Goal: Information Seeking & Learning: Learn about a topic

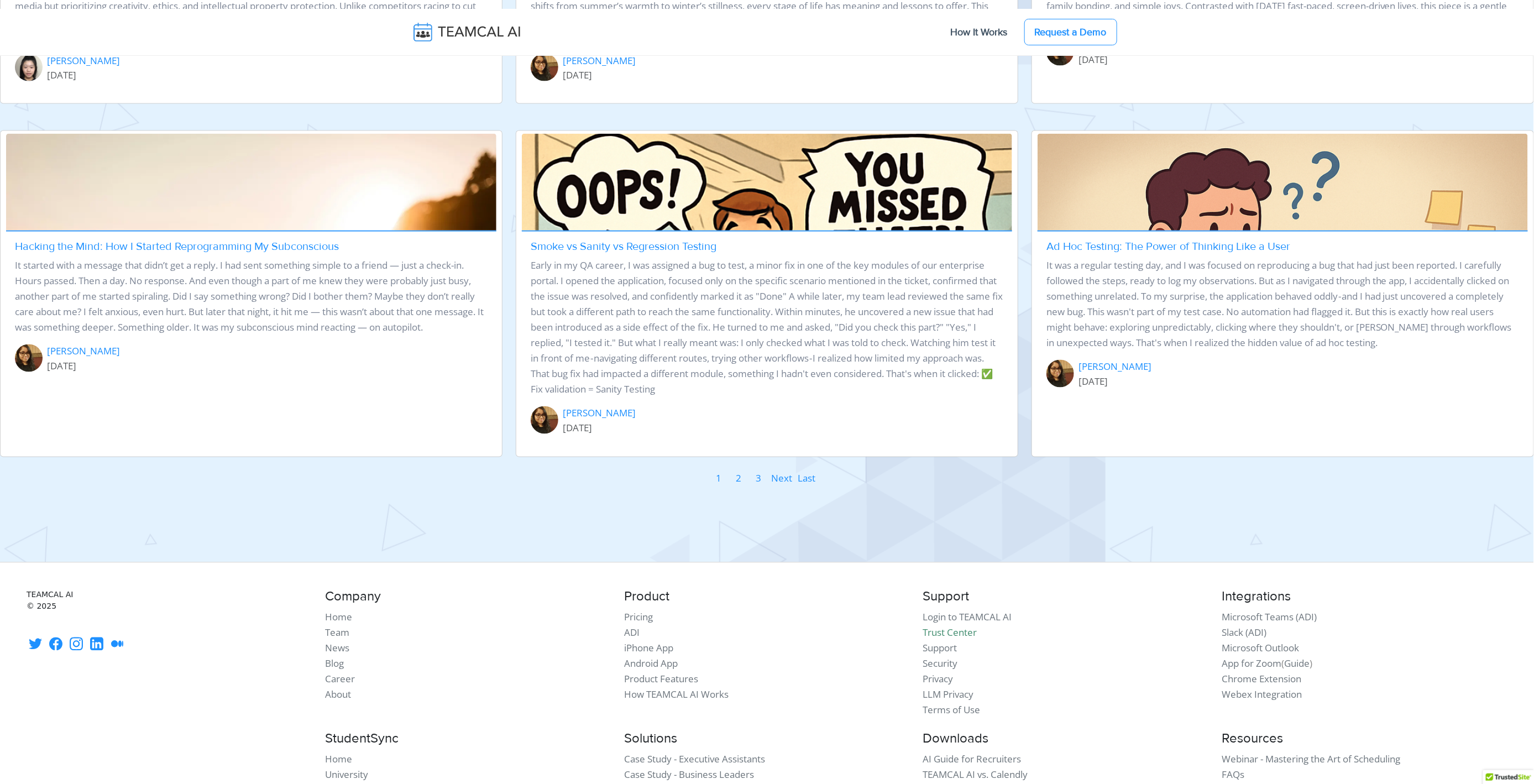
scroll to position [1350, 0]
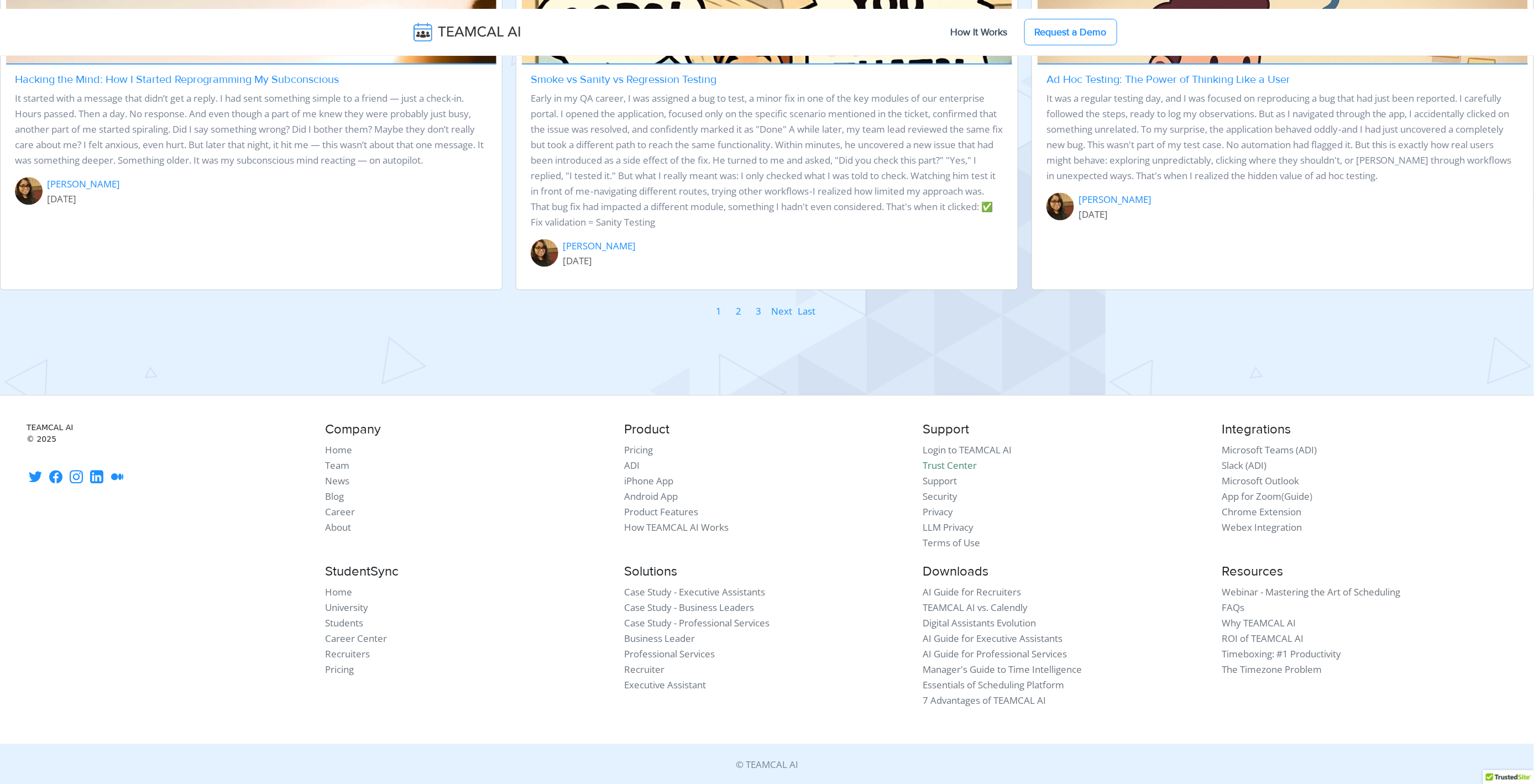
click at [739, 313] on link "2" at bounding box center [739, 312] width 7 height 16
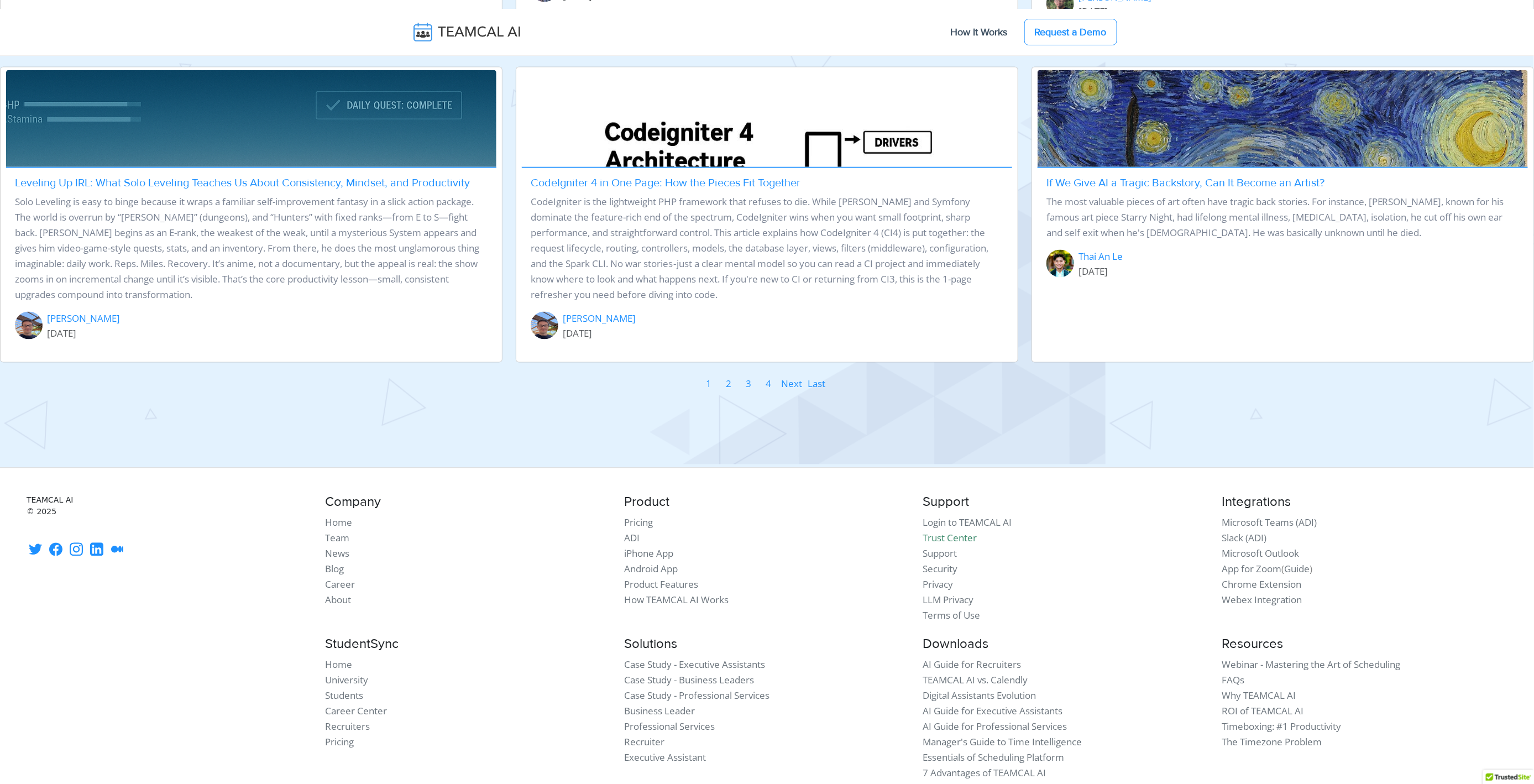
scroll to position [1381, 0]
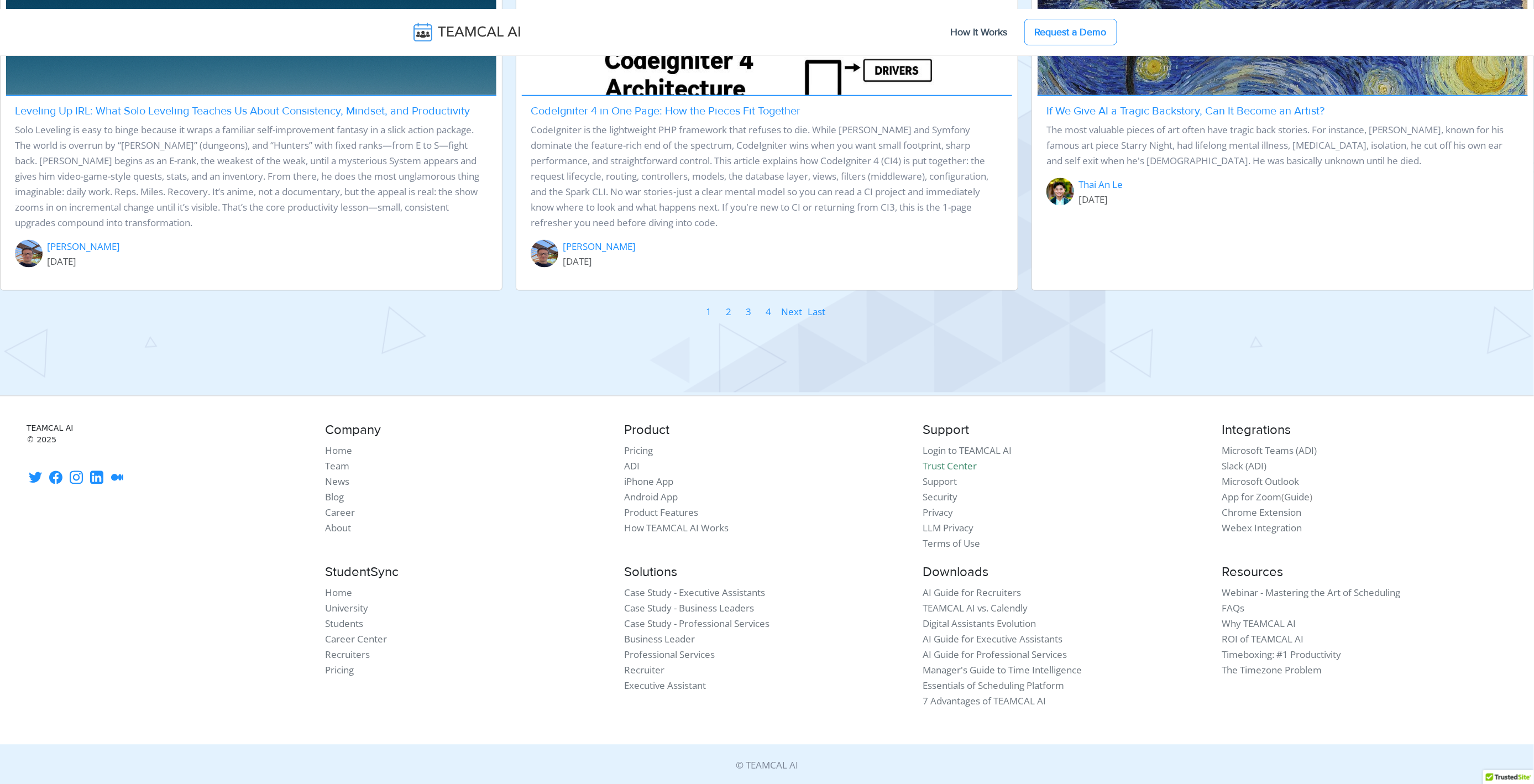
click at [750, 310] on link "3" at bounding box center [749, 312] width 7 height 16
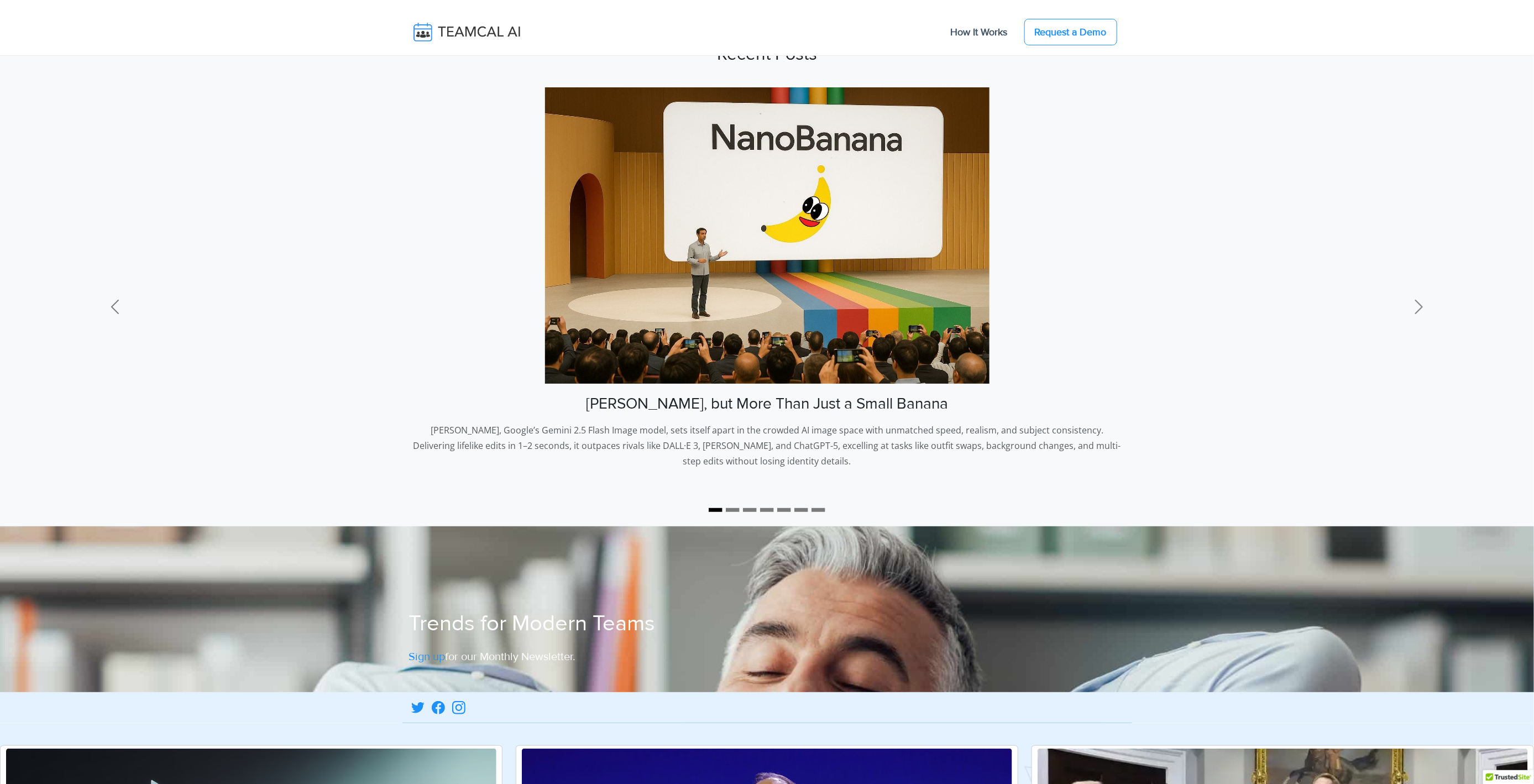
scroll to position [1287, 0]
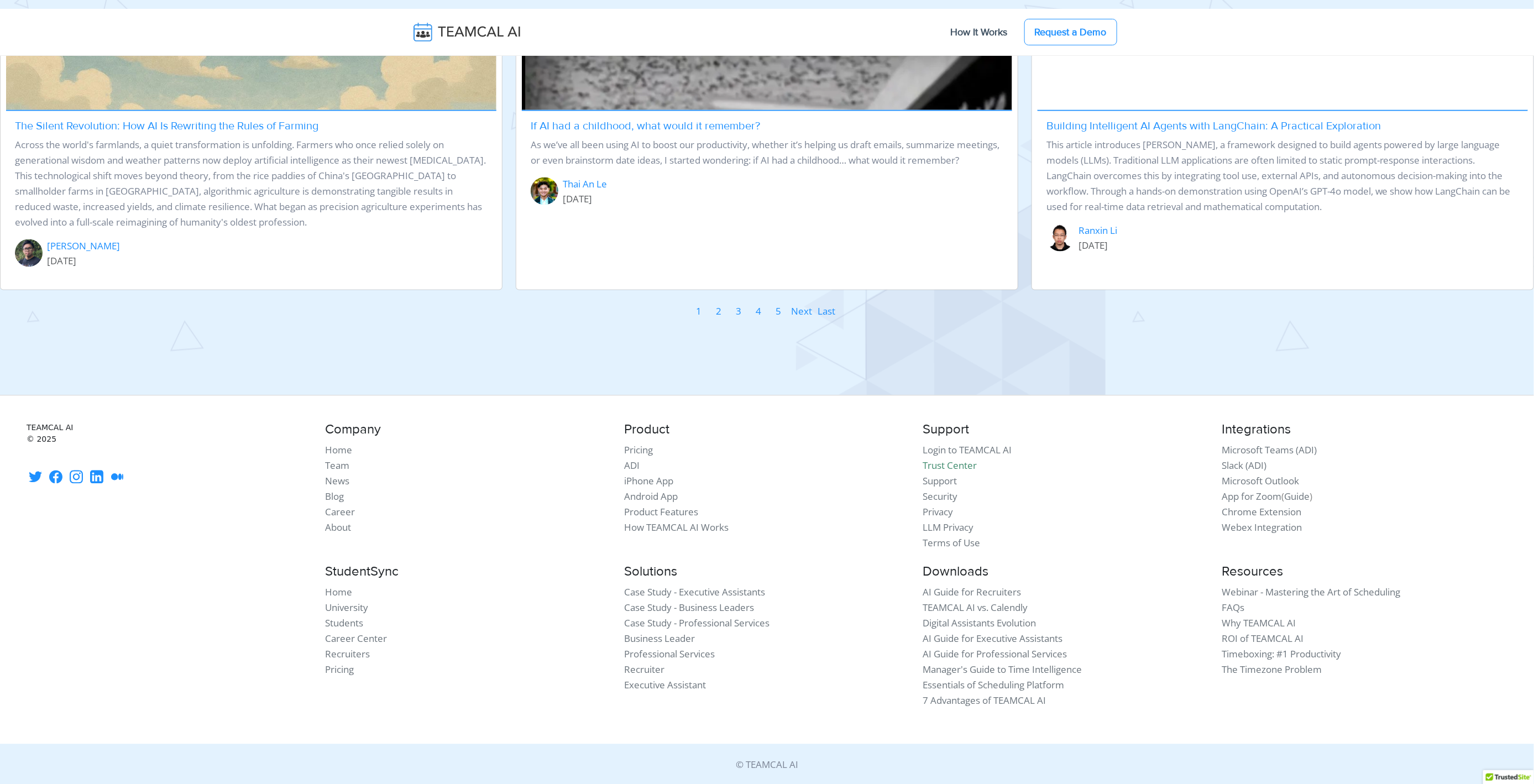
click at [761, 307] on link "4" at bounding box center [759, 312] width 7 height 16
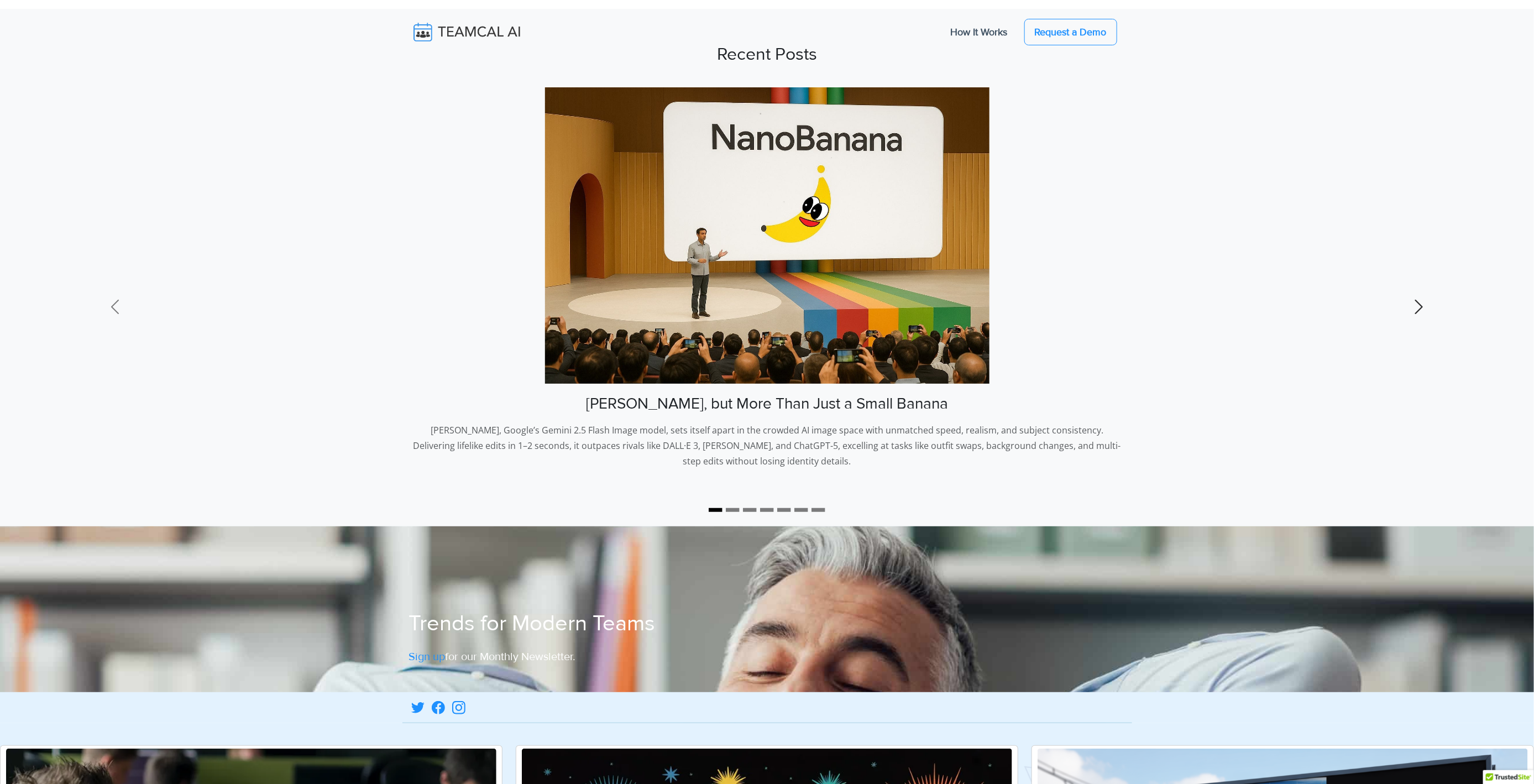
click at [1420, 308] on span at bounding box center [1419, 306] width 18 height 18
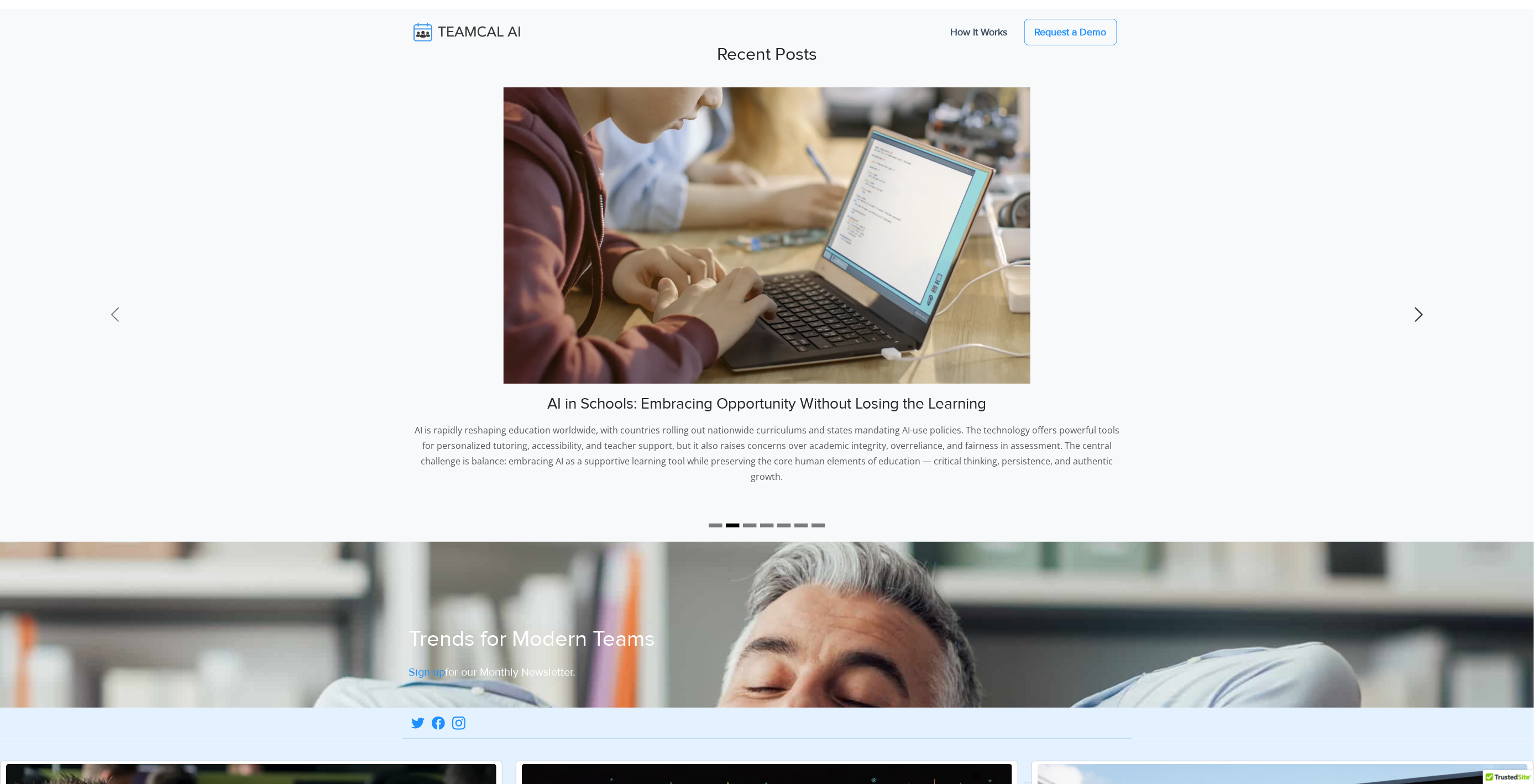
click at [1420, 308] on span at bounding box center [1419, 314] width 18 height 18
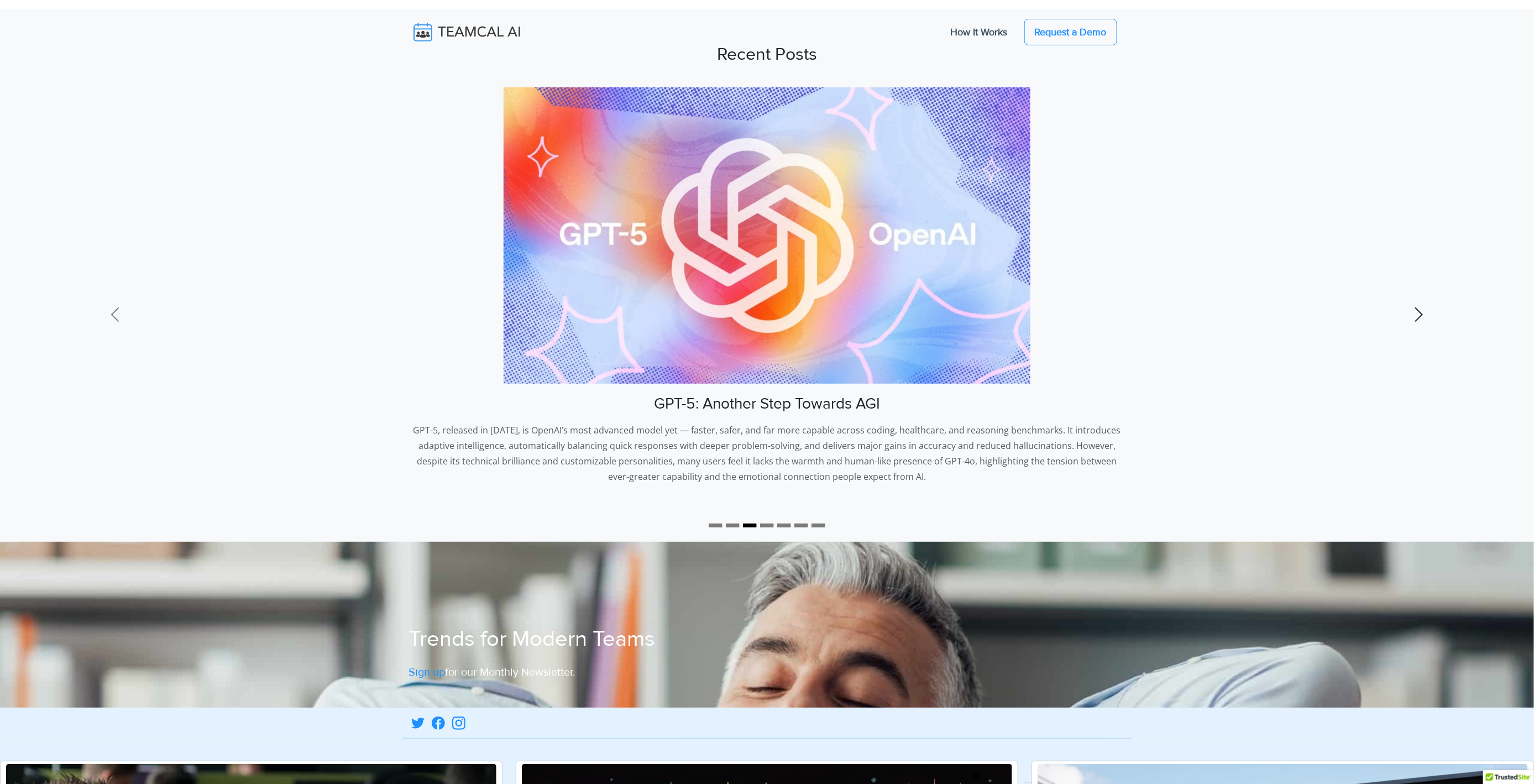
click at [1420, 308] on span at bounding box center [1419, 314] width 18 height 18
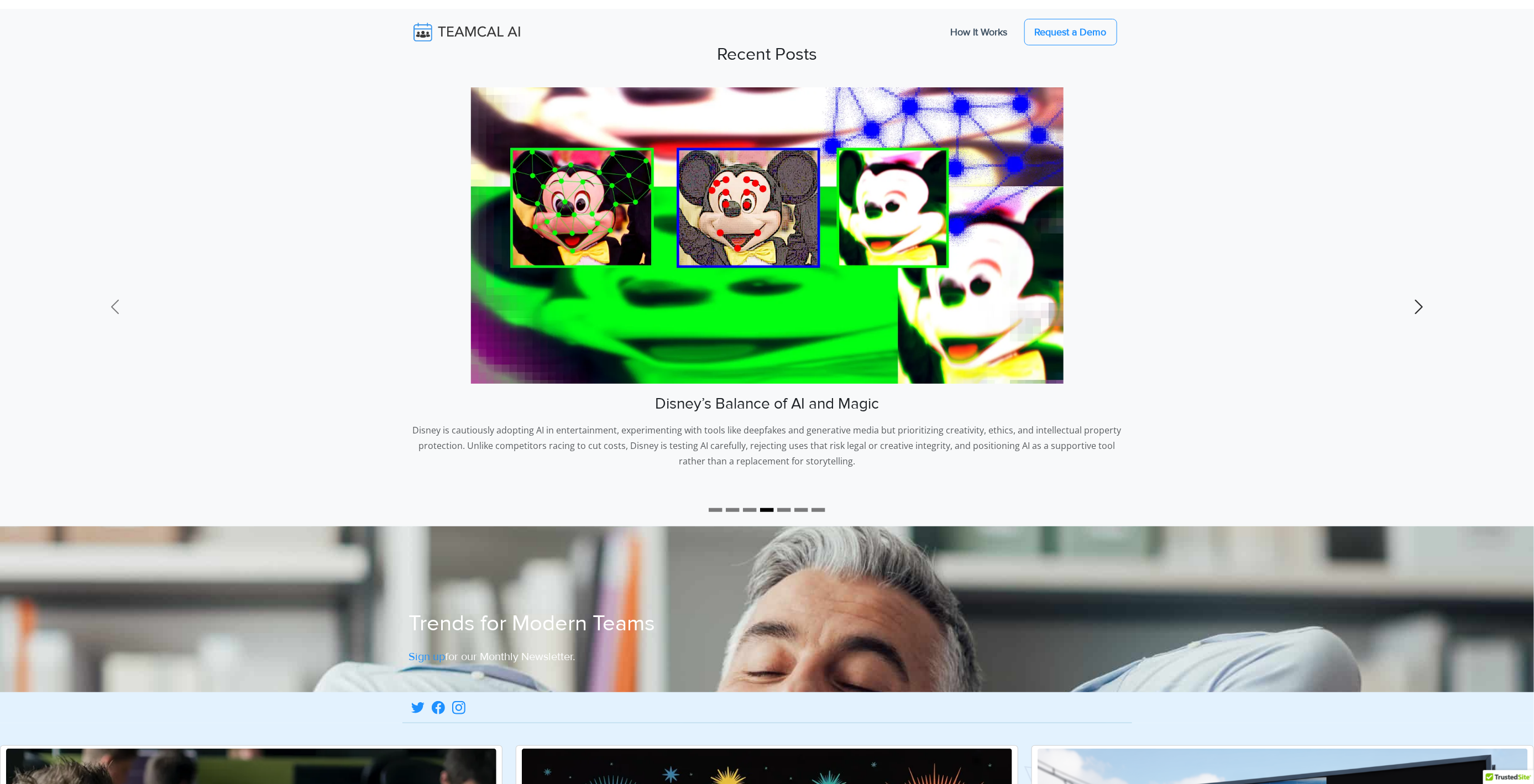
click at [1420, 308] on span at bounding box center [1419, 306] width 18 height 18
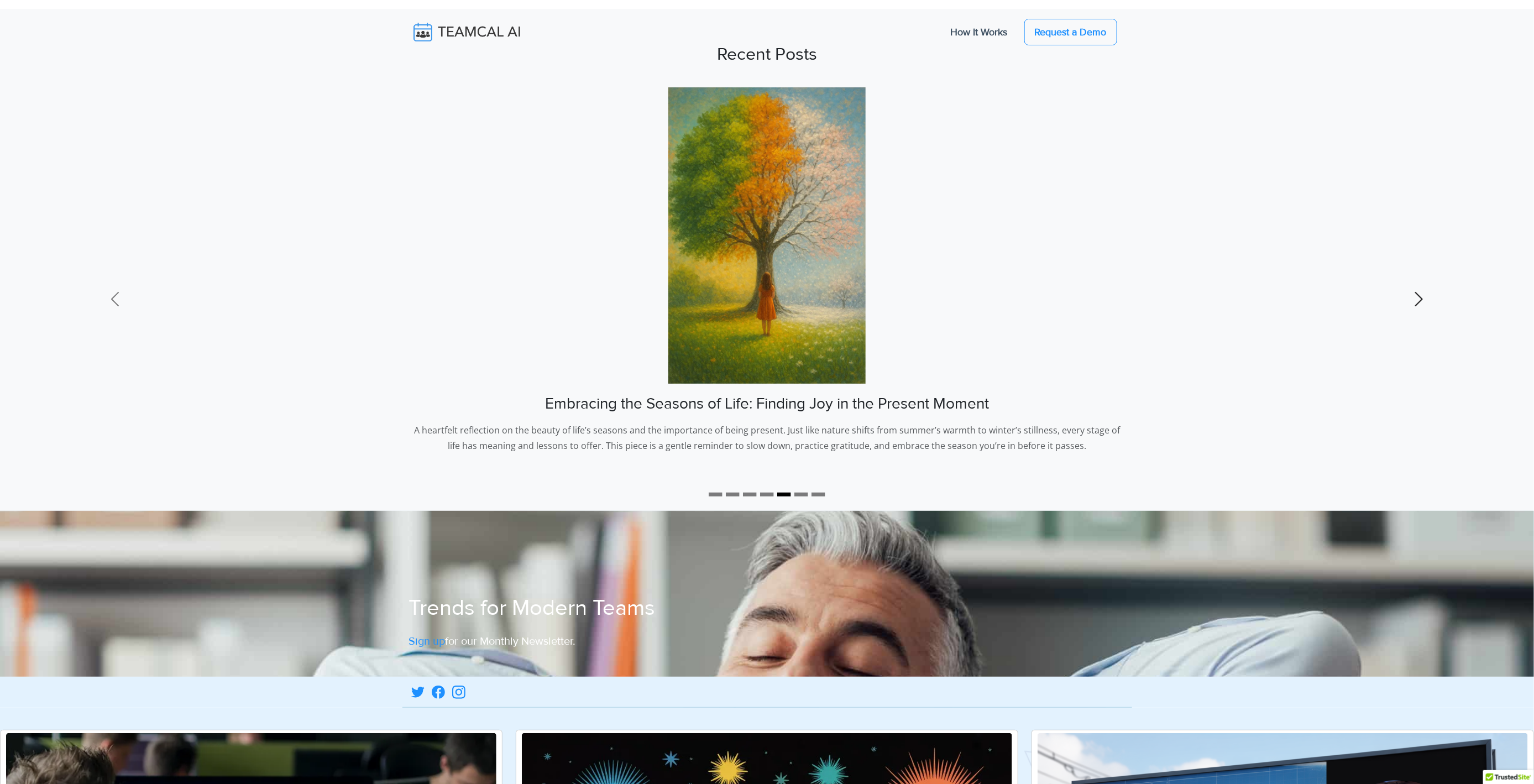
click at [1420, 308] on link "Next" at bounding box center [1419, 299] width 230 height 423
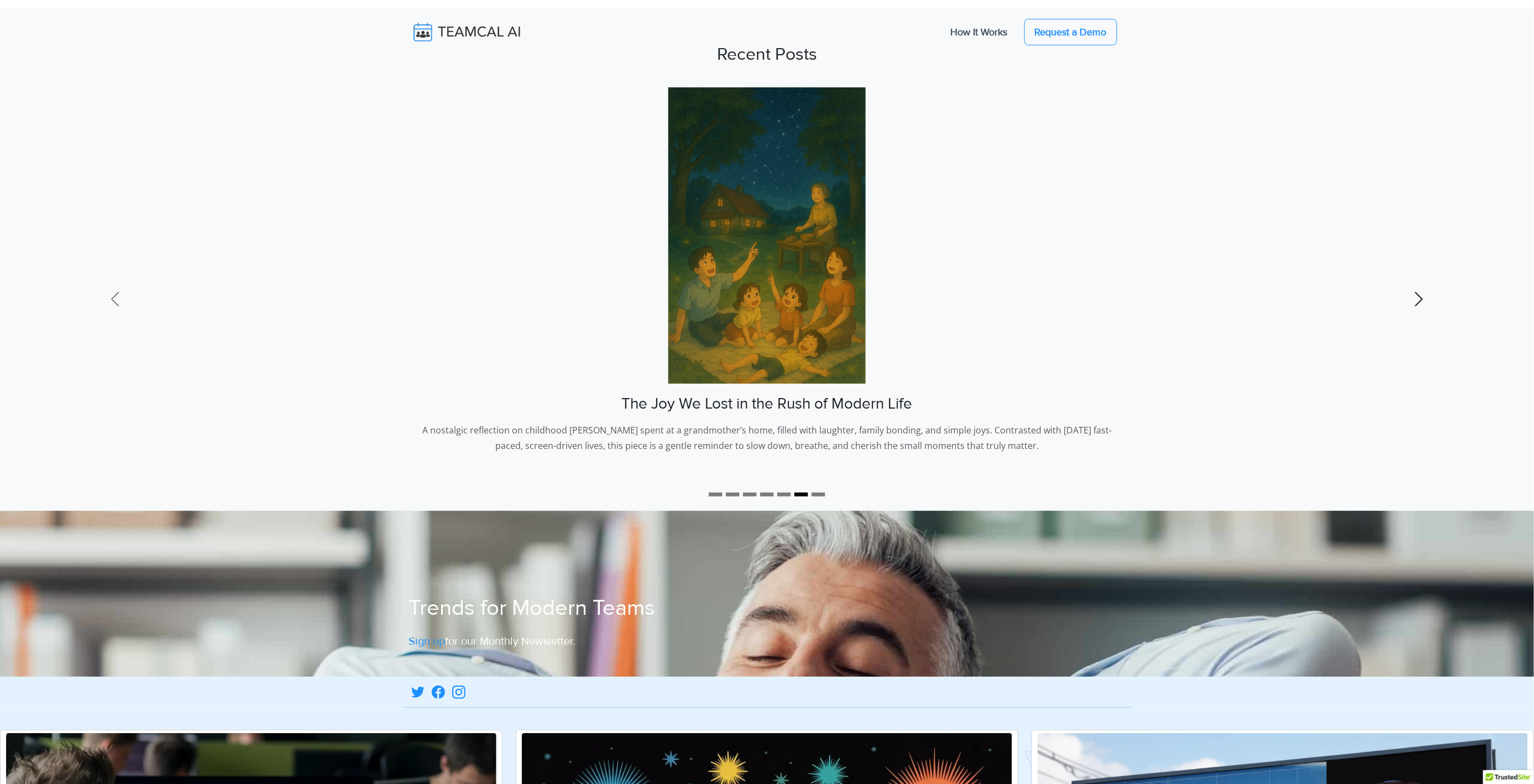
click at [1420, 308] on link "Next" at bounding box center [1419, 299] width 230 height 423
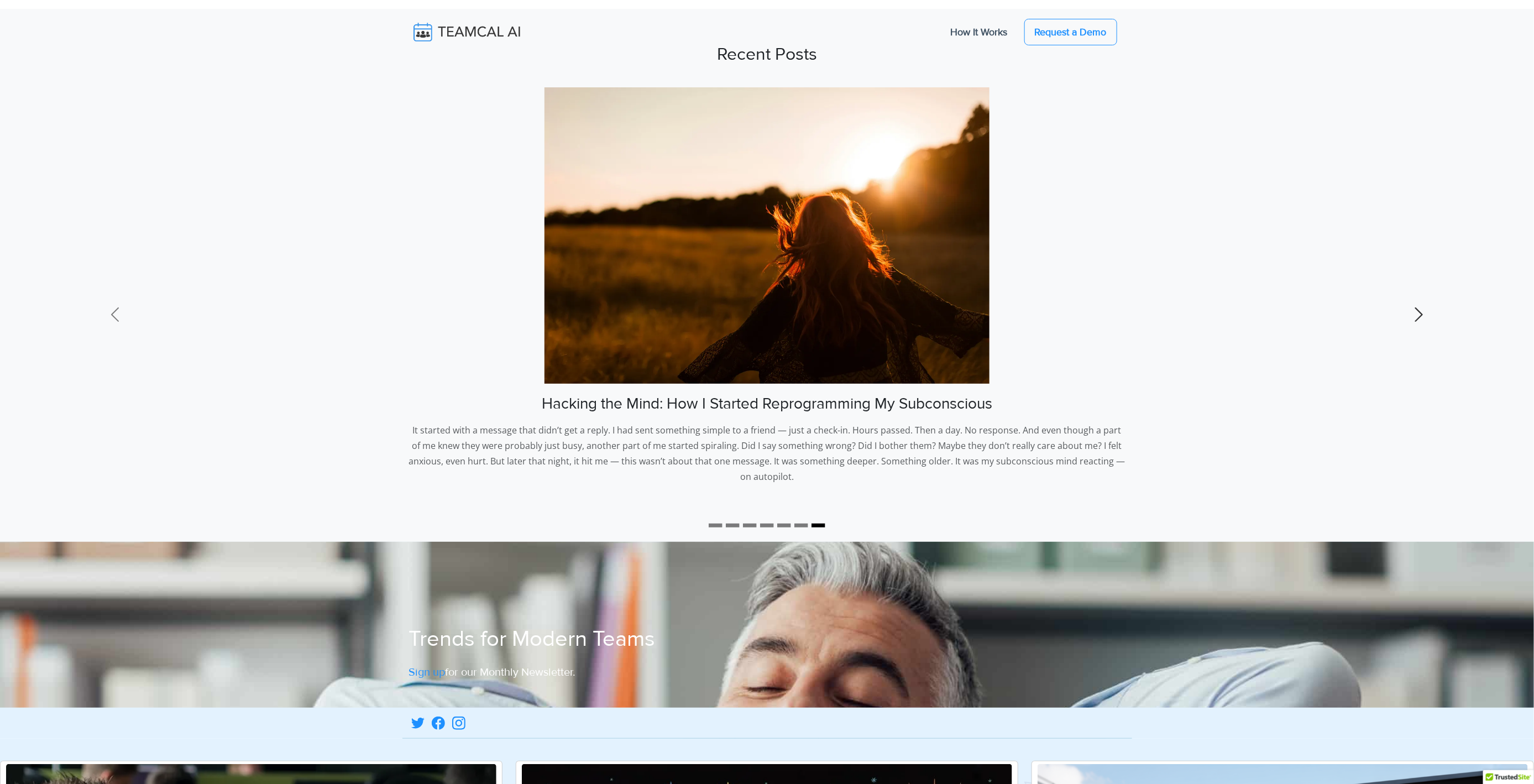
click at [1420, 308] on span at bounding box center [1419, 314] width 18 height 18
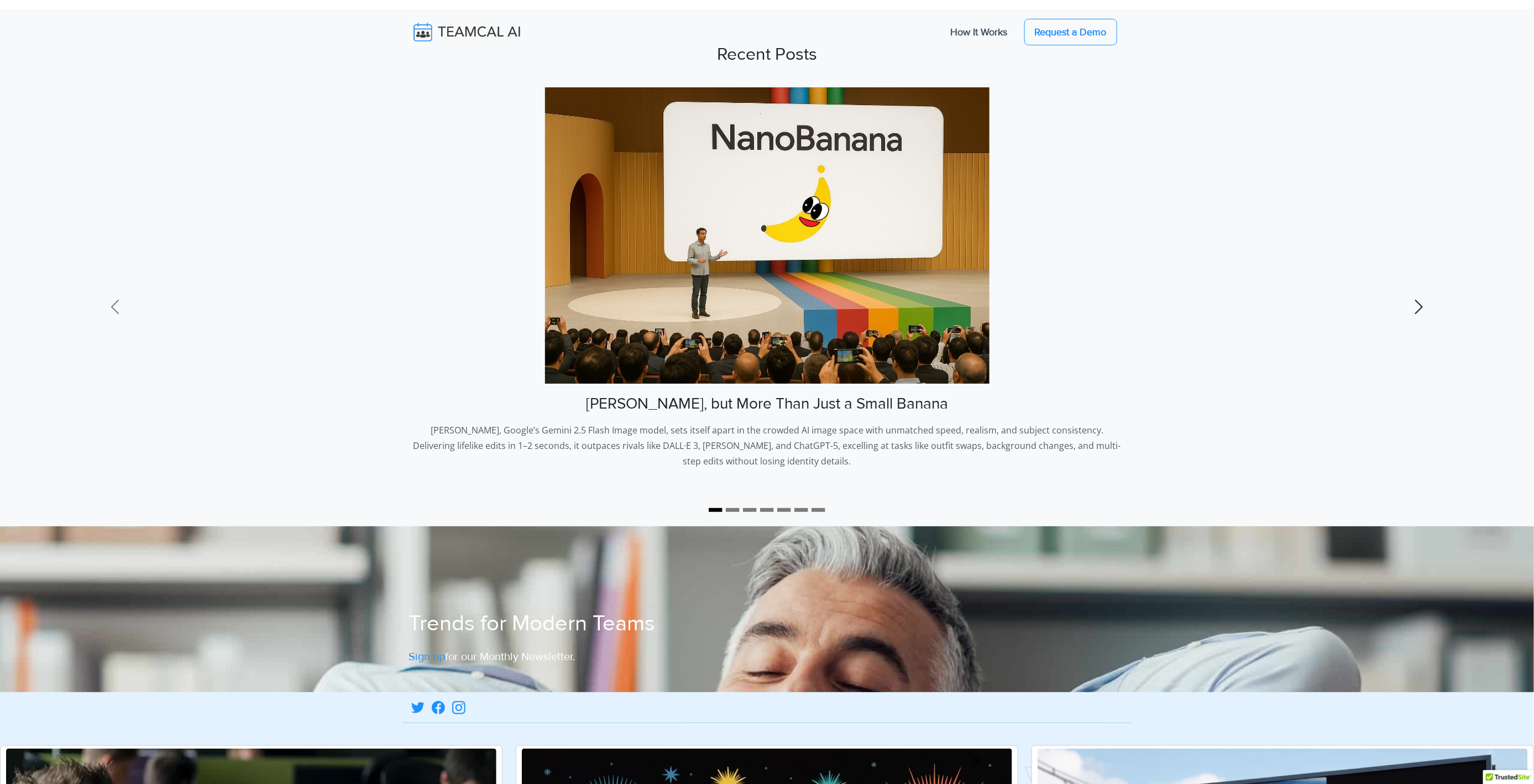
click at [1415, 315] on span at bounding box center [1419, 306] width 18 height 18
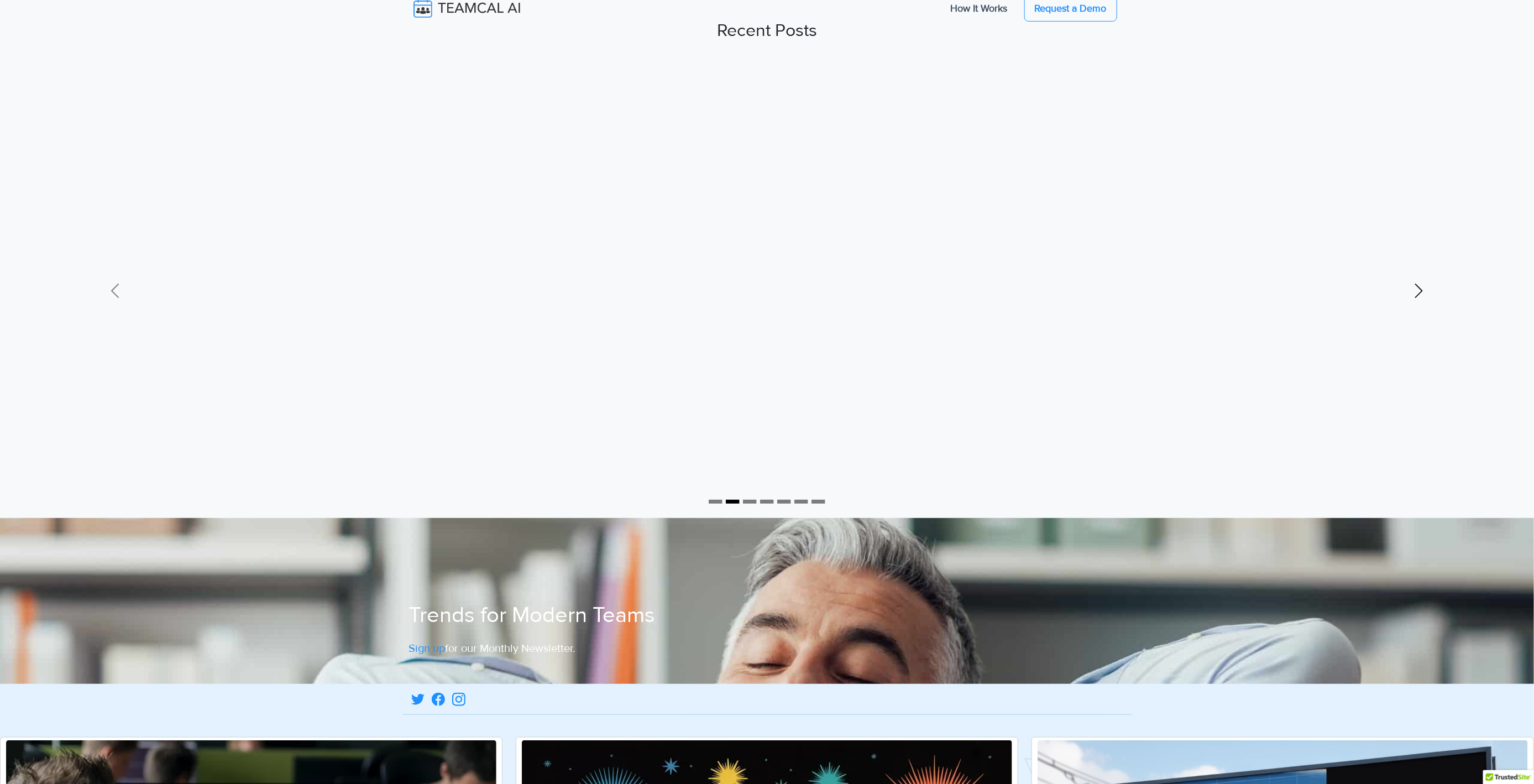
scroll to position [25, 0]
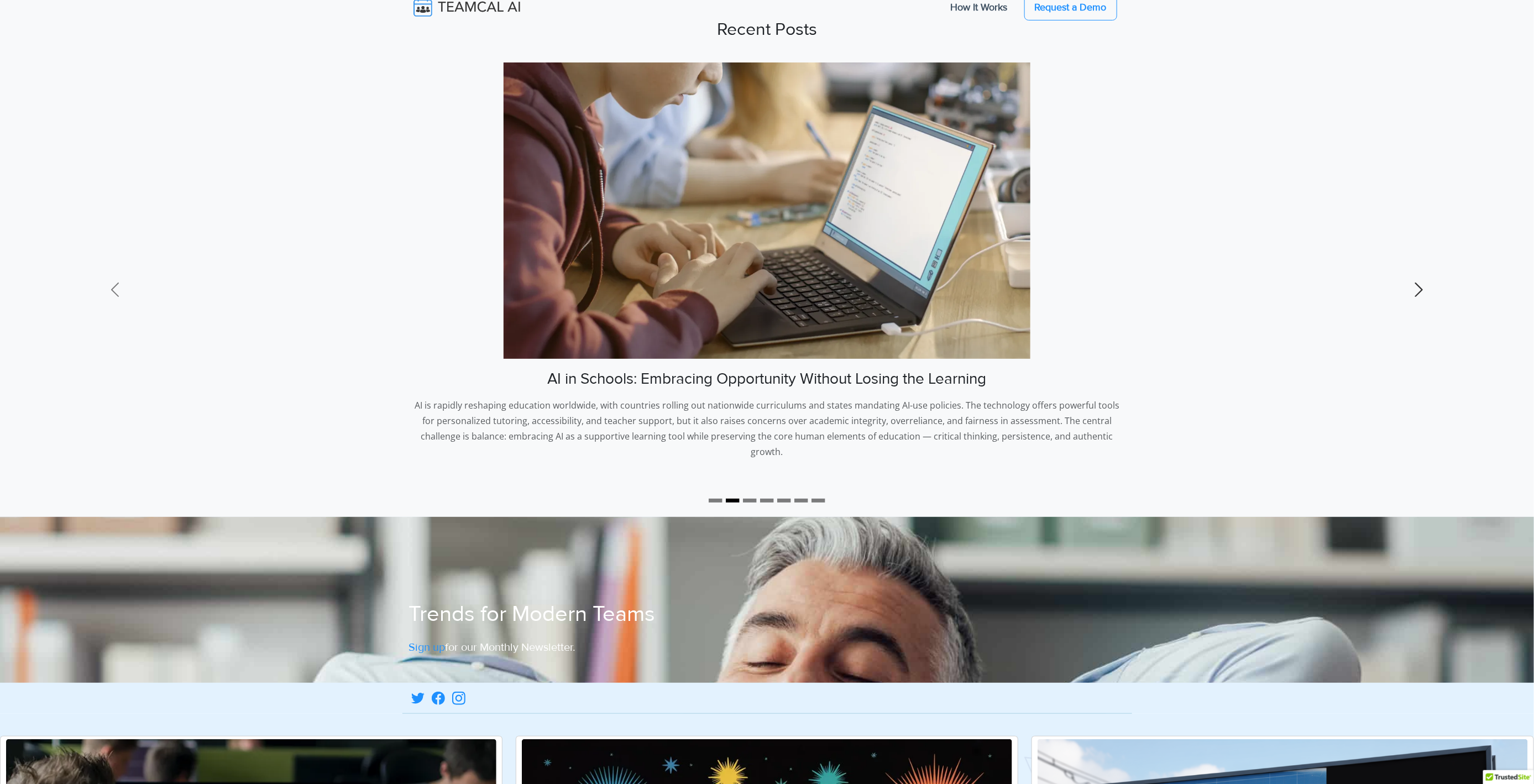
click at [1425, 281] on span at bounding box center [1419, 289] width 18 height 18
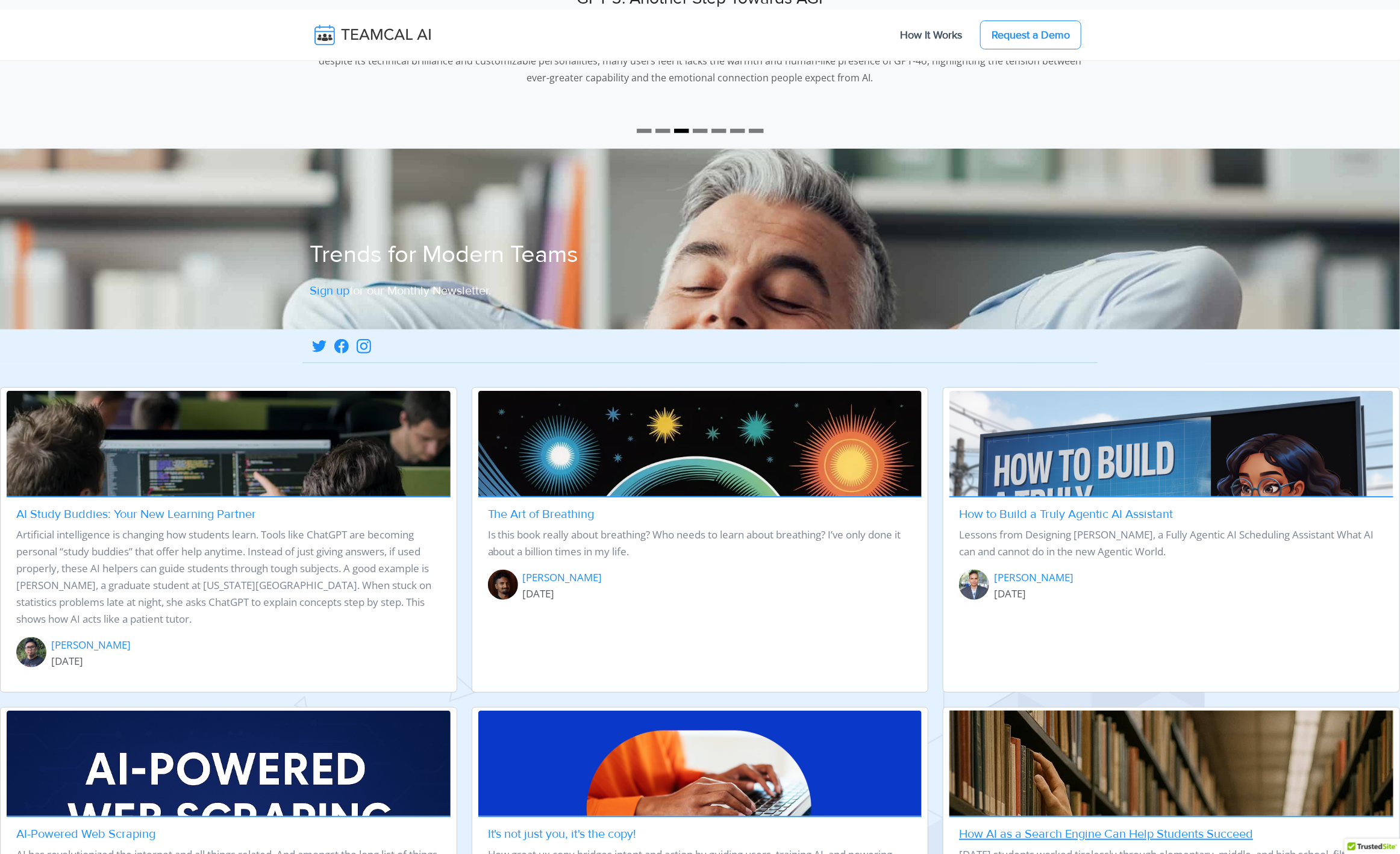
scroll to position [0, 0]
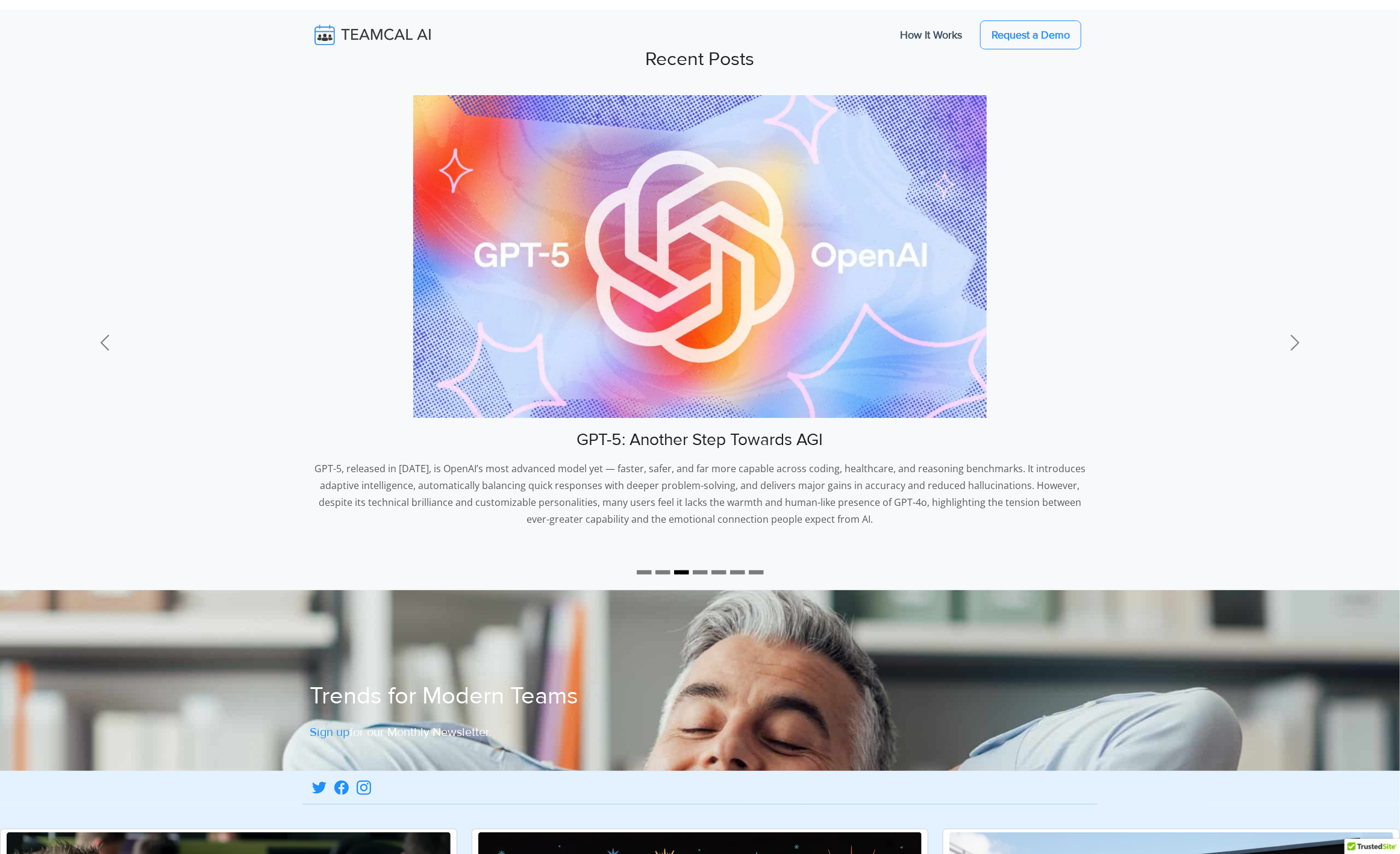
click at [376, 28] on img at bounding box center [381, 35] width 143 height 25
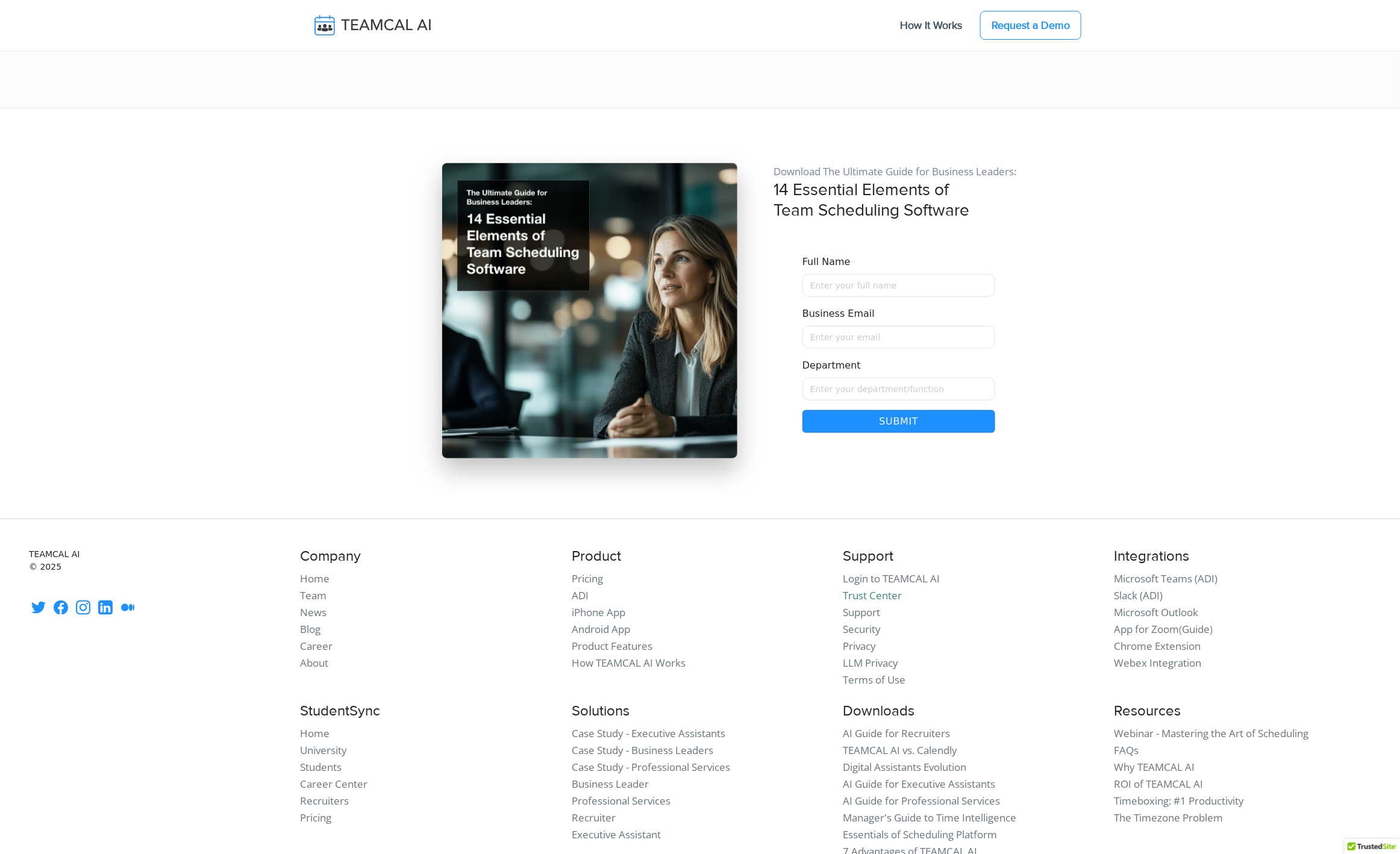
scroll to position [10119, 0]
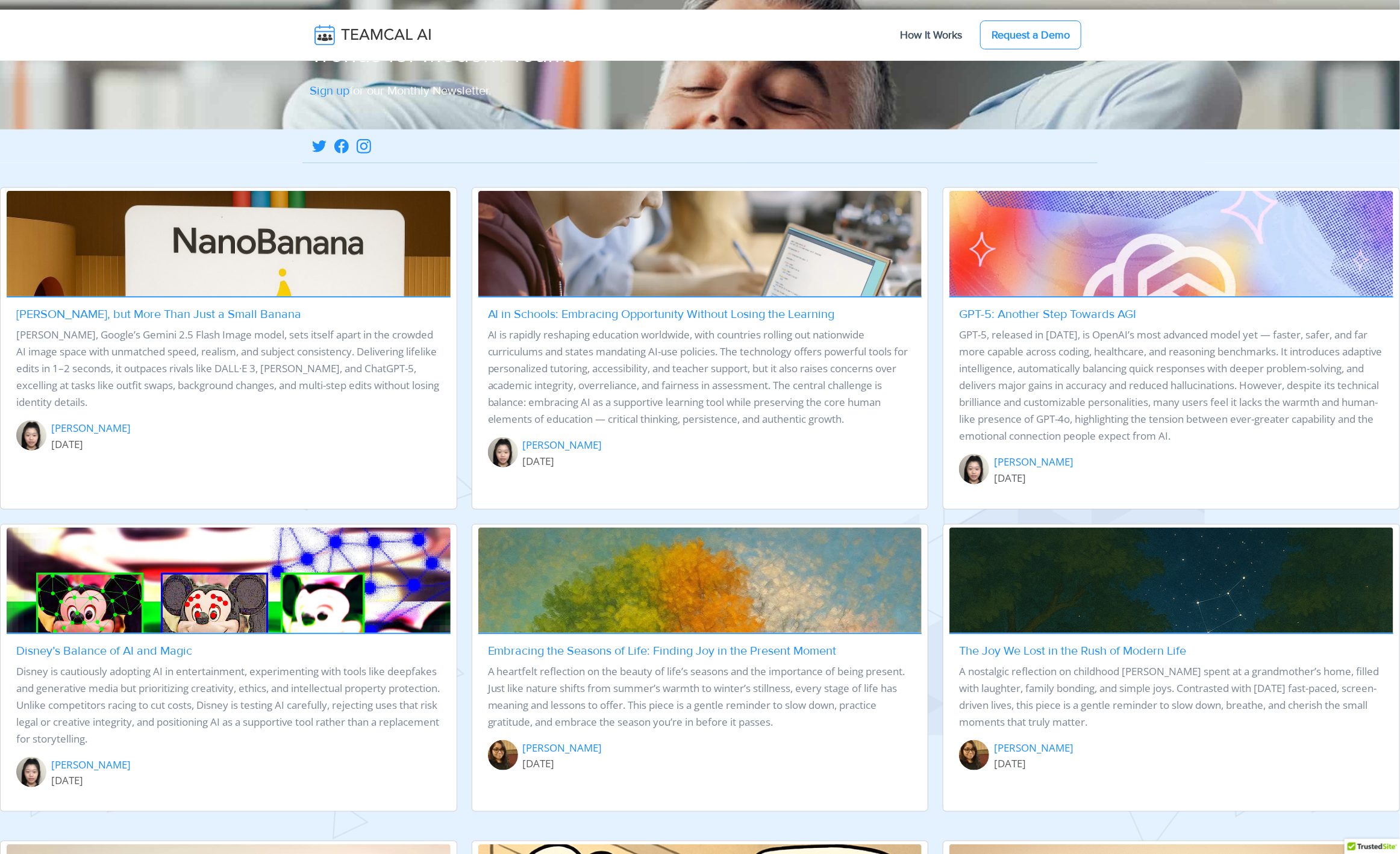
scroll to position [1278, 0]
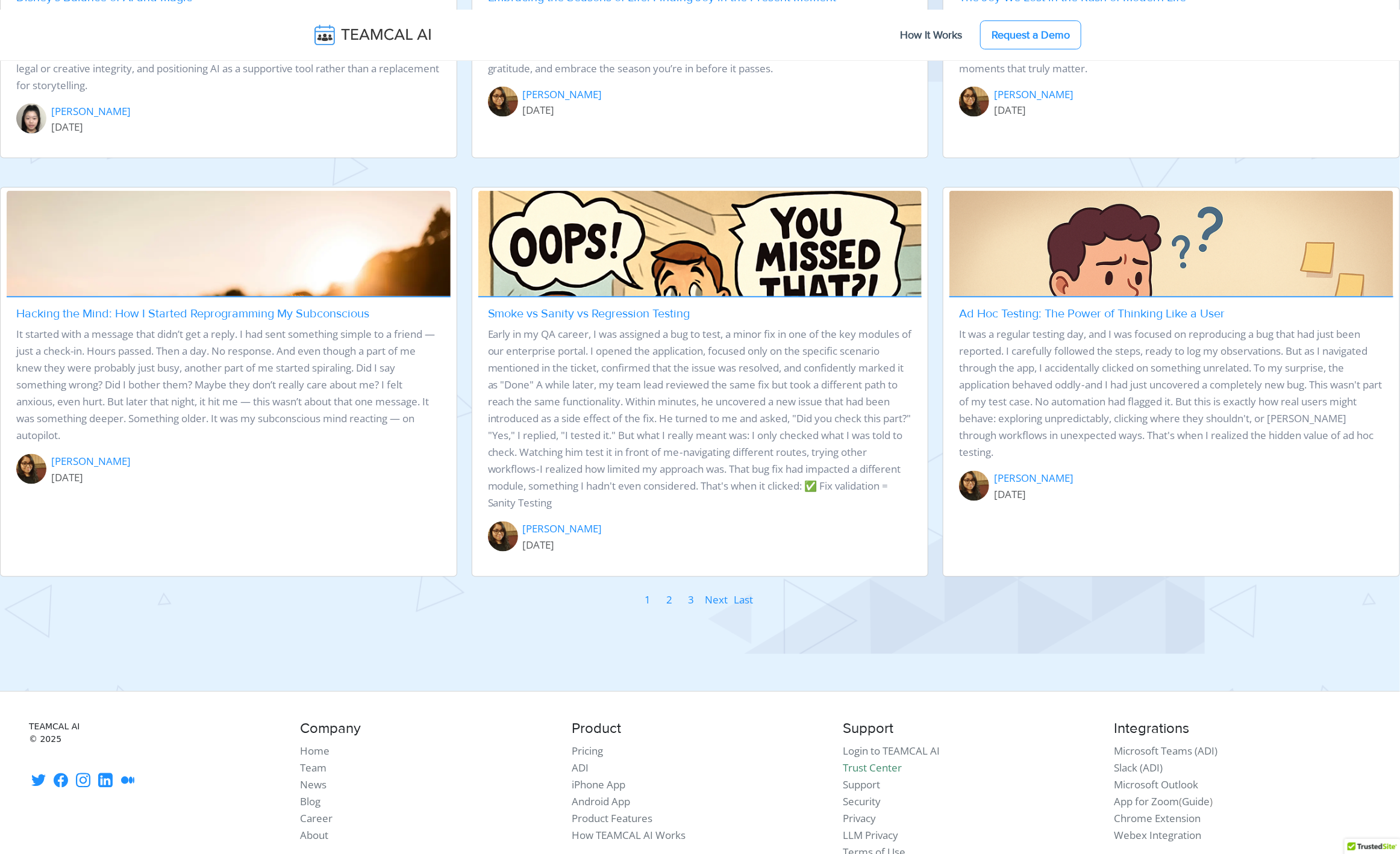
click at [672, 595] on link "2" at bounding box center [670, 600] width 8 height 18
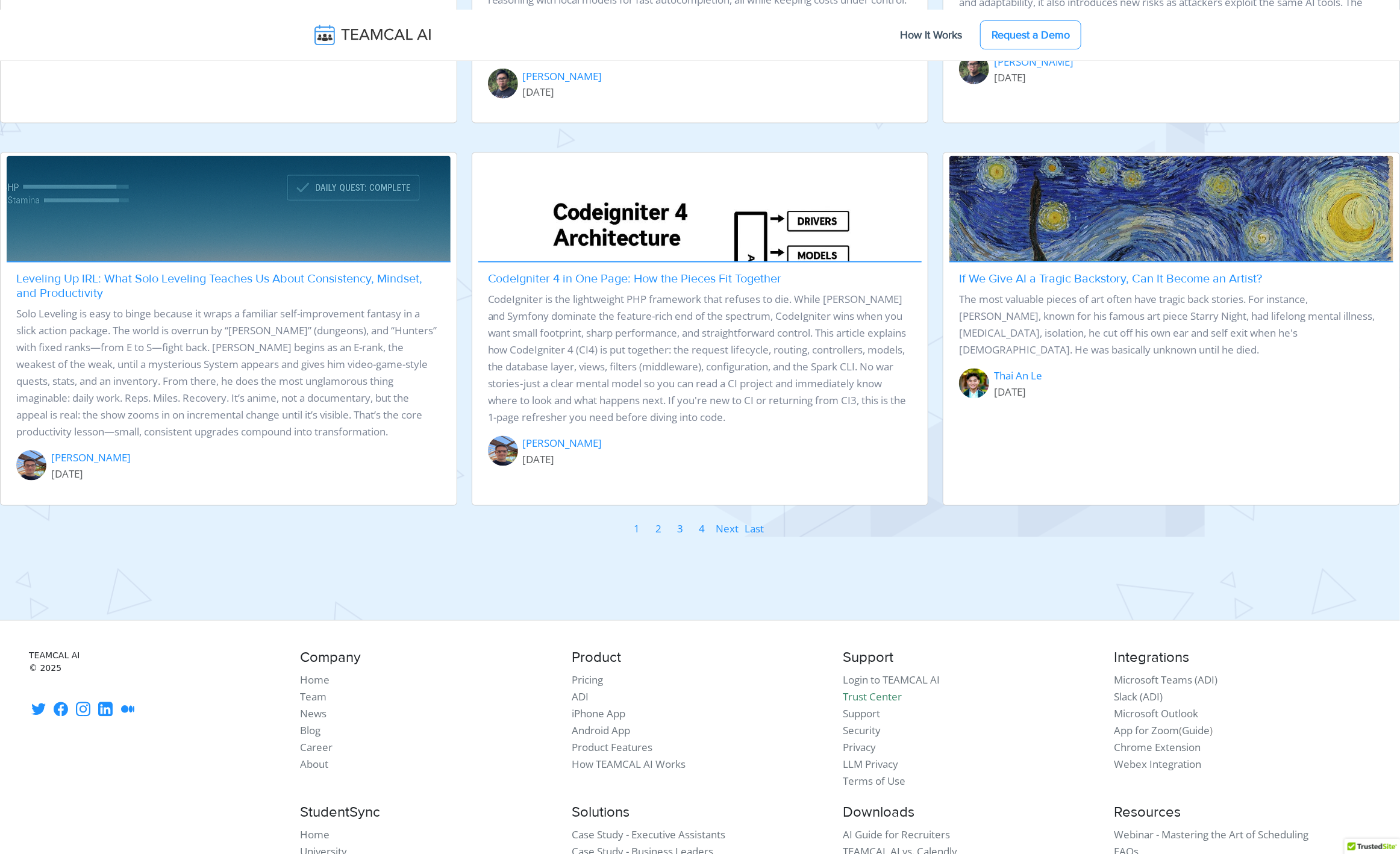
scroll to position [1396, 0]
click at [680, 537] on link "3" at bounding box center [680, 528] width 8 height 18
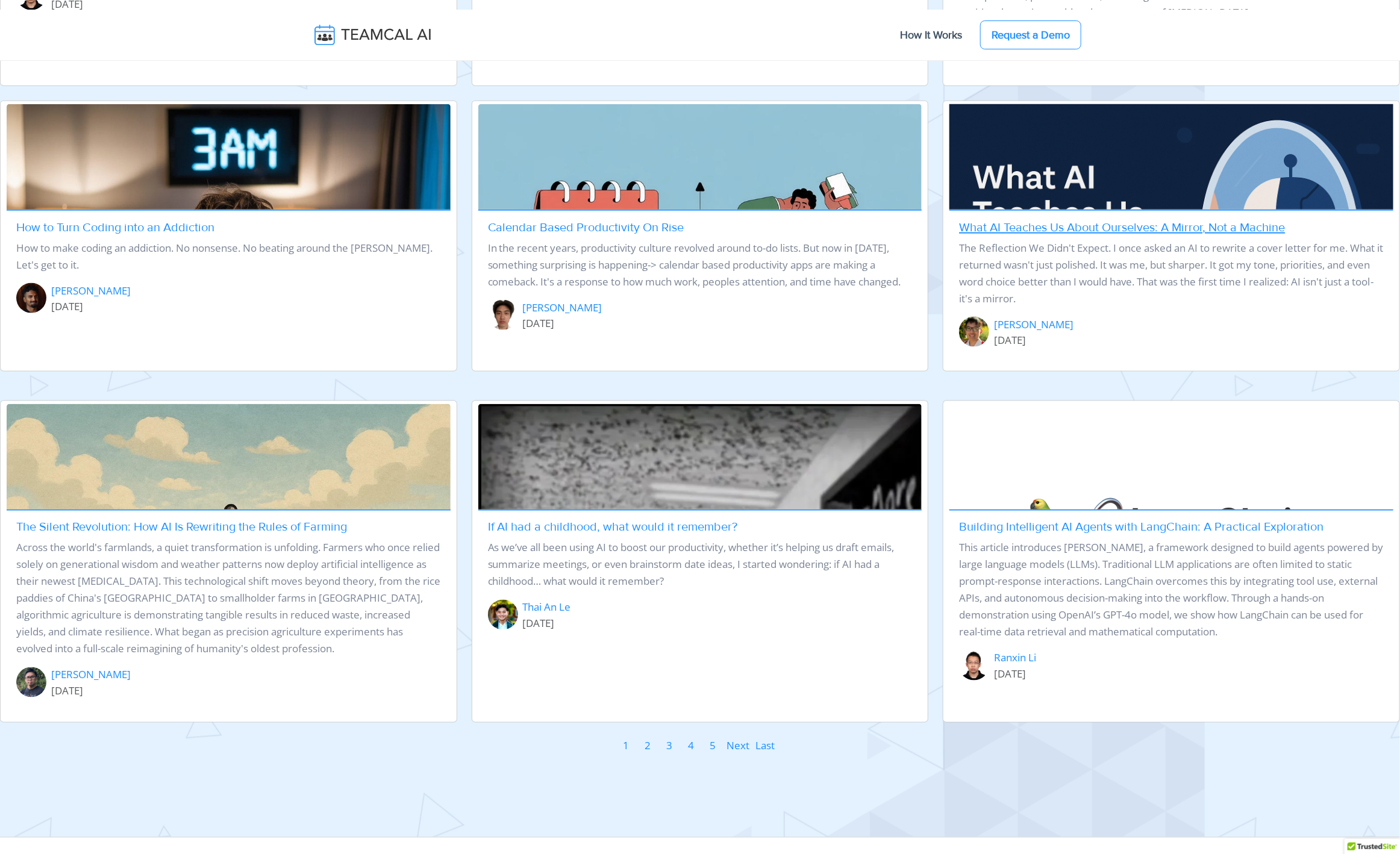
scroll to position [1044, 0]
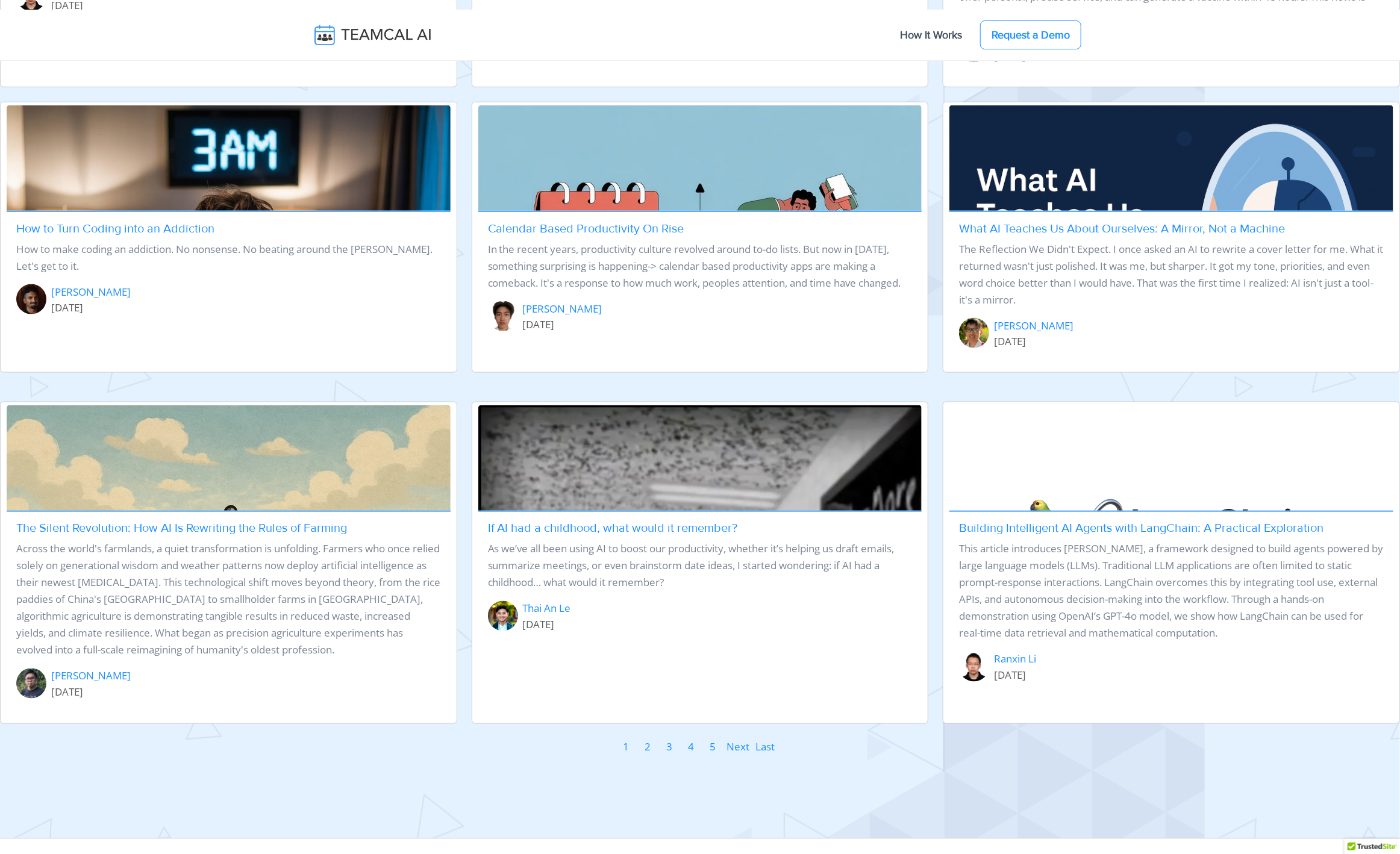
click at [715, 744] on link "5" at bounding box center [713, 746] width 8 height 18
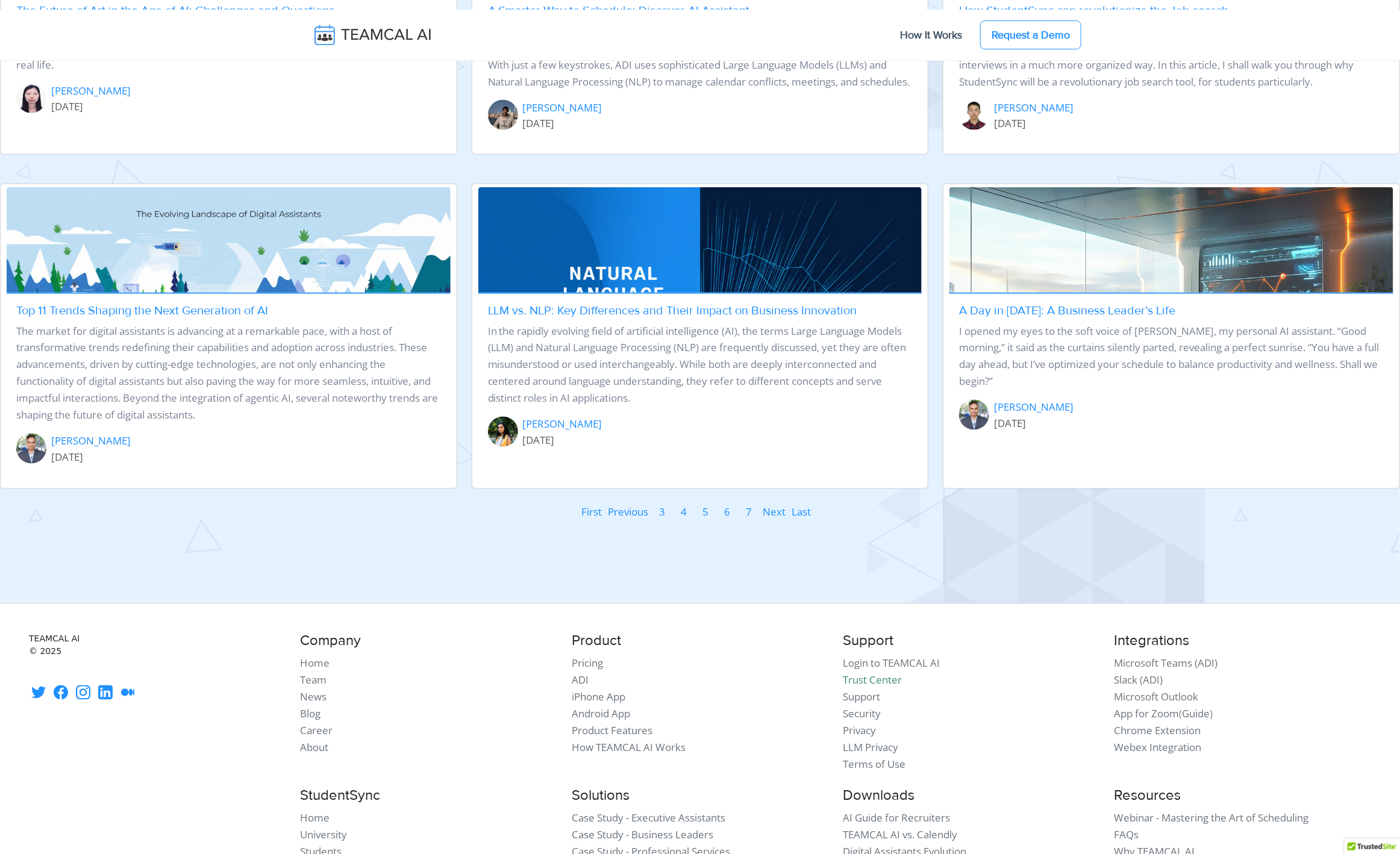
scroll to position [1268, 0]
